Goal: Information Seeking & Learning: Learn about a topic

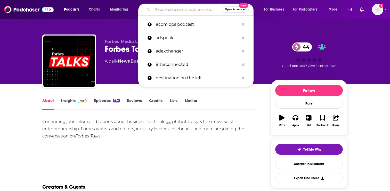
click at [181, 11] on input "Search podcasts, credits, & more..." at bounding box center [187, 9] width 70 height 8
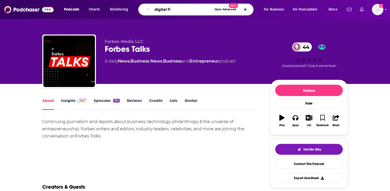
type input "digital fix"
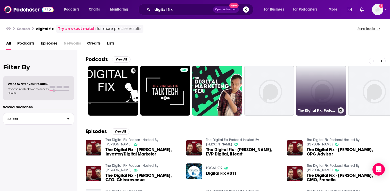
click at [318, 85] on link "The Digital Fix: Podcast" at bounding box center [321, 91] width 50 height 50
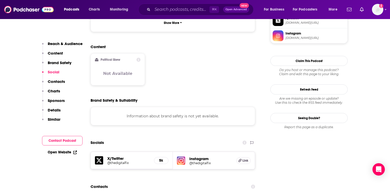
scroll to position [445, 0]
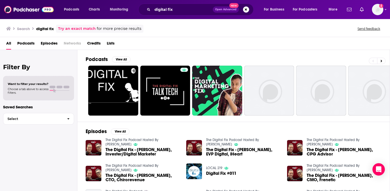
click at [131, 150] on span "The Digital Fix - [PERSON_NAME], Invester/Digital Marketer" at bounding box center [142, 152] width 75 height 9
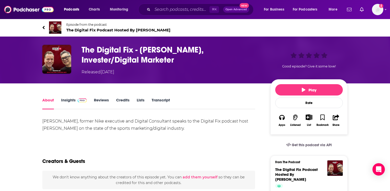
click at [68, 102] on link "Insights" at bounding box center [74, 104] width 26 height 12
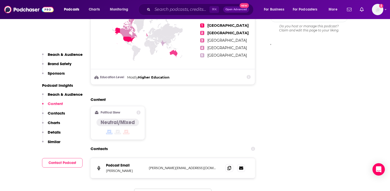
scroll to position [489, 0]
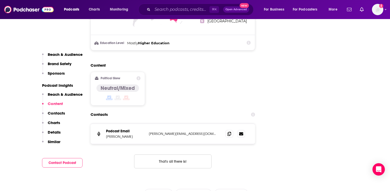
click at [166, 14] on div "⌘ K Open Advanced New" at bounding box center [195, 10] width 115 height 12
click at [165, 11] on input "Search podcasts, credits, & more..." at bounding box center [180, 9] width 57 height 8
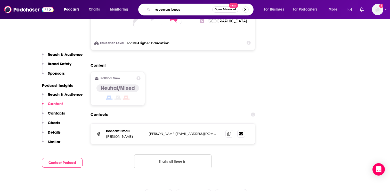
type input "revenue boost"
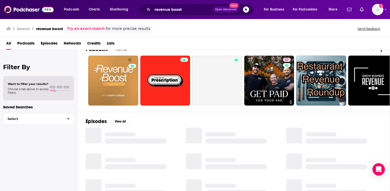
scroll to position [11, 0]
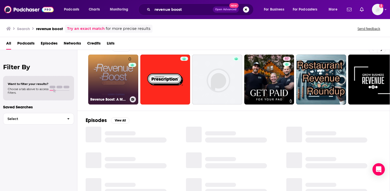
click at [120, 88] on link "0 Revenue Boost: A Marketing Podcast" at bounding box center [113, 80] width 50 height 50
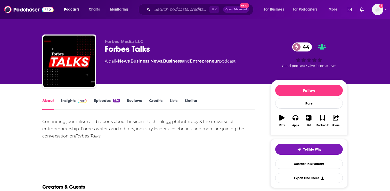
drag, startPoint x: 150, startPoint y: 8, endPoint x: 153, endPoint y: 8, distance: 3.1
click at [151, 8] on div "⌘ K Open Advanced New" at bounding box center [195, 10] width 115 height 12
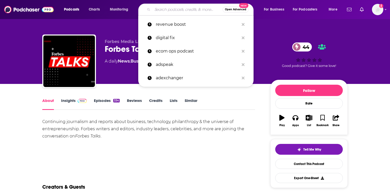
click at [153, 8] on input "Search podcasts, credits, & more..." at bounding box center [187, 9] width 70 height 8
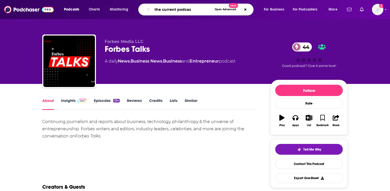
type input "the current podcast"
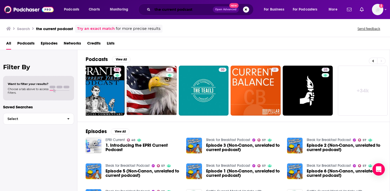
click at [169, 11] on input "the current podcast" at bounding box center [182, 9] width 60 height 8
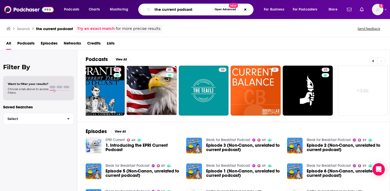
click at [169, 11] on input "the current podcast" at bounding box center [182, 9] width 60 height 8
type input "the big impression podcast"
